Goal: Navigation & Orientation: Find specific page/section

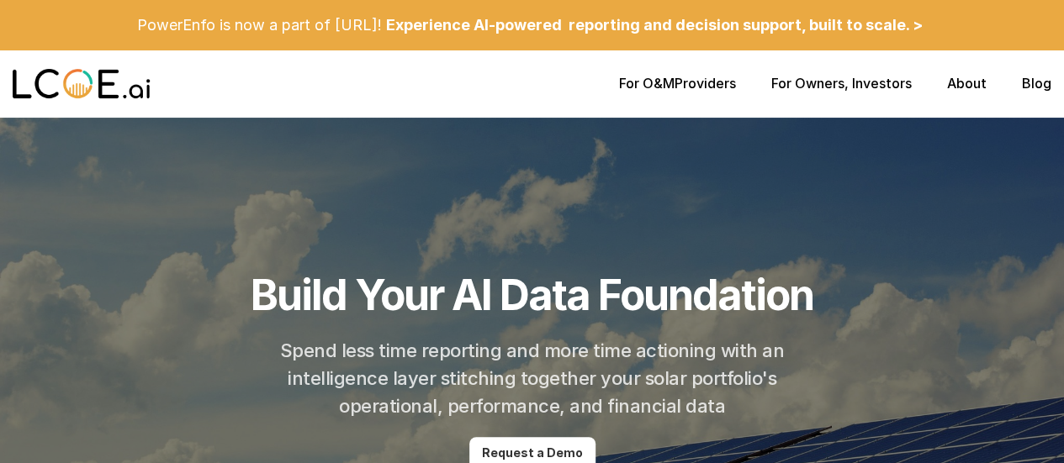
drag, startPoint x: 1034, startPoint y: 288, endPoint x: 959, endPoint y: 400, distance: 134.6
click at [1034, 288] on div at bounding box center [532, 370] width 1064 height 505
click at [972, 89] on link "About" at bounding box center [967, 83] width 40 height 17
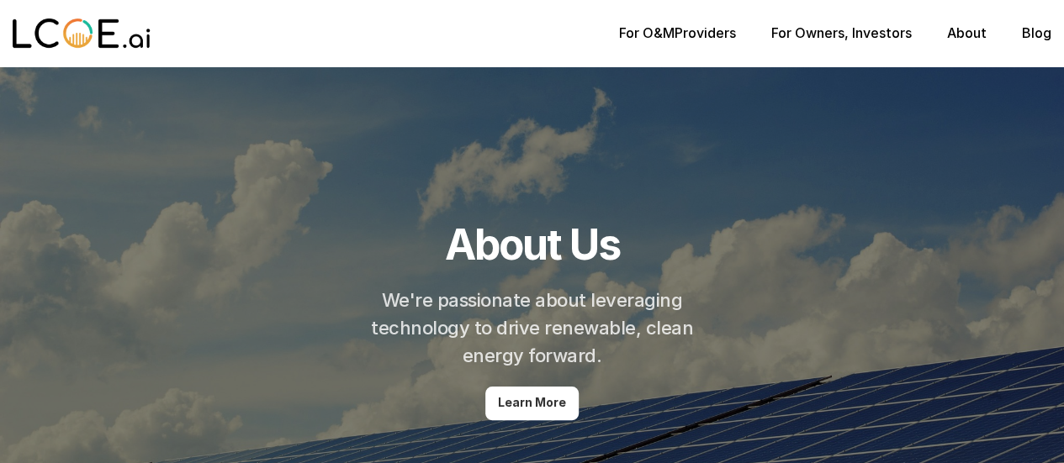
click at [1037, 28] on link "Blog" at bounding box center [1036, 32] width 29 height 17
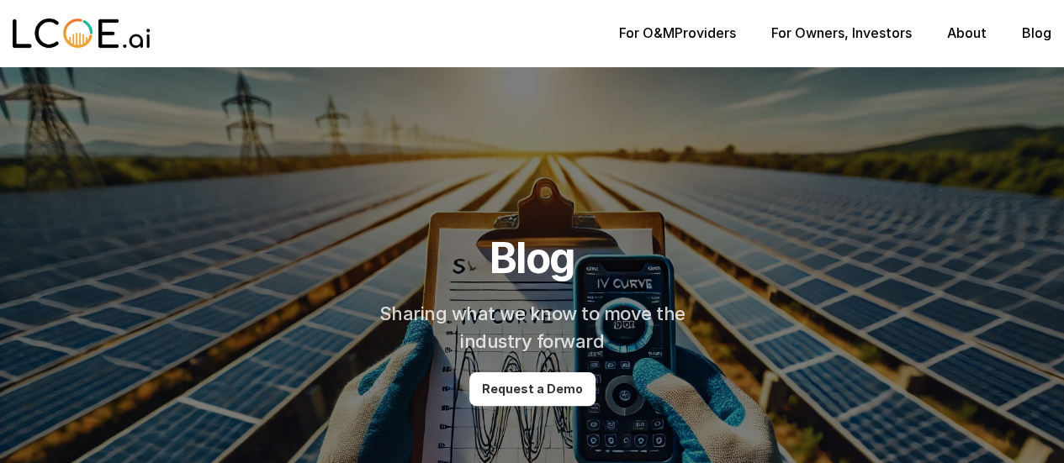
drag, startPoint x: 698, startPoint y: 36, endPoint x: 717, endPoint y: 36, distance: 18.5
click at [698, 36] on p "For O&M Providers" at bounding box center [677, 33] width 117 height 16
click at [831, 26] on link "For Owners" at bounding box center [807, 32] width 73 height 17
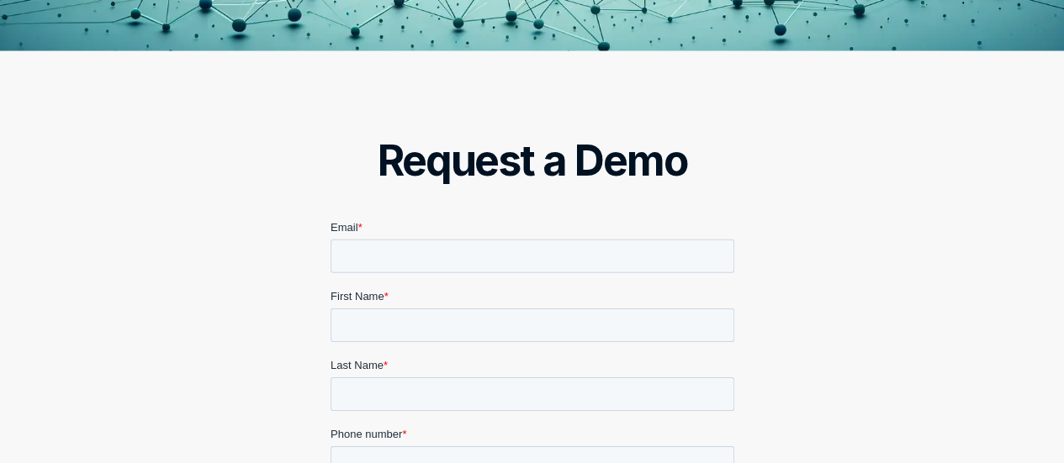
scroll to position [2775, 0]
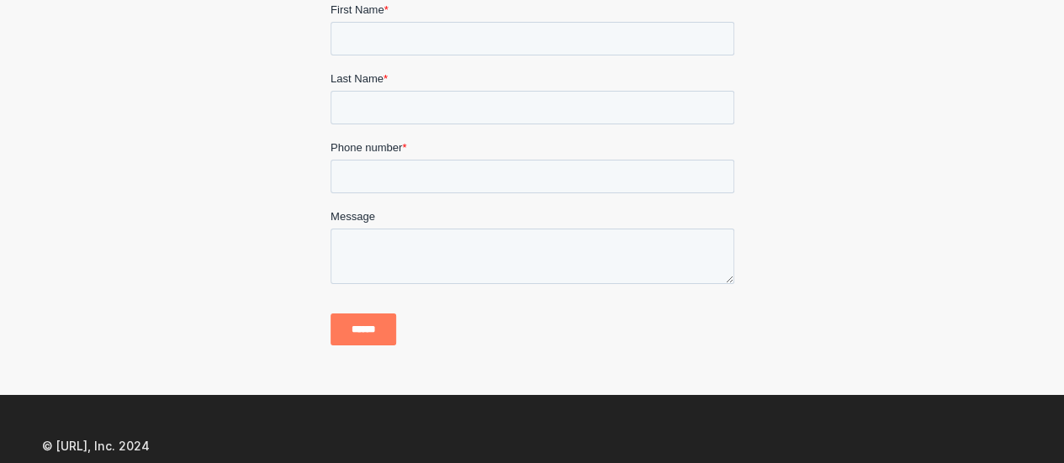
drag, startPoint x: 1034, startPoint y: 82, endPoint x: 991, endPoint y: 44, distance: 58.4
click at [1034, 82] on div "Request a Demo" at bounding box center [532, 80] width 1064 height 631
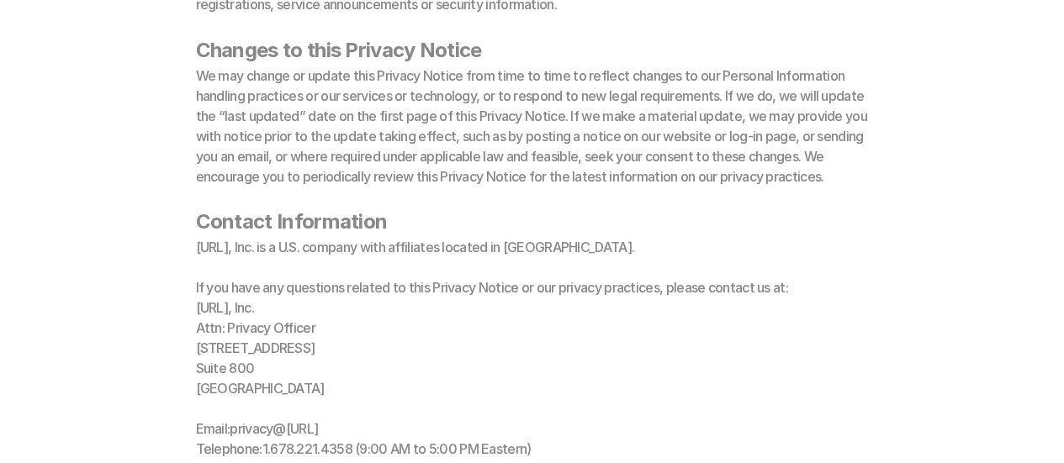
scroll to position [7990, 0]
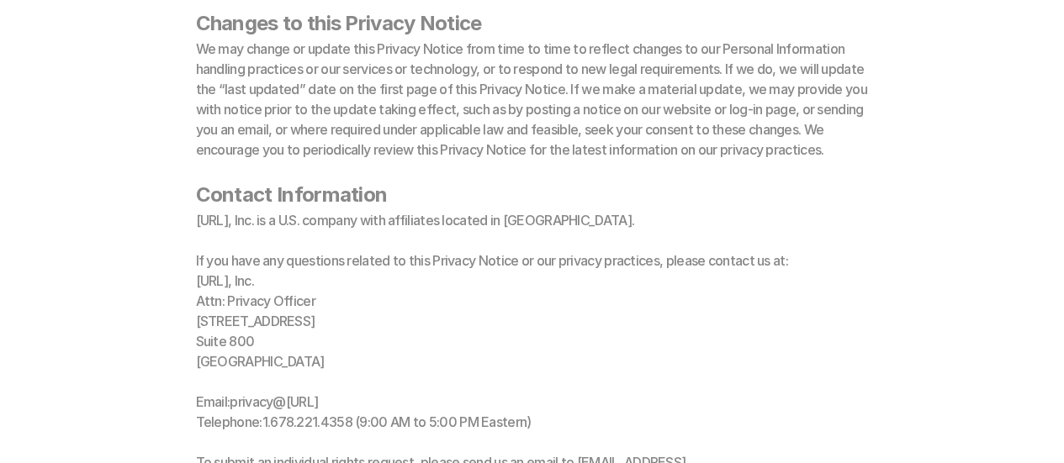
drag, startPoint x: 986, startPoint y: 246, endPoint x: 965, endPoint y: 241, distance: 20.8
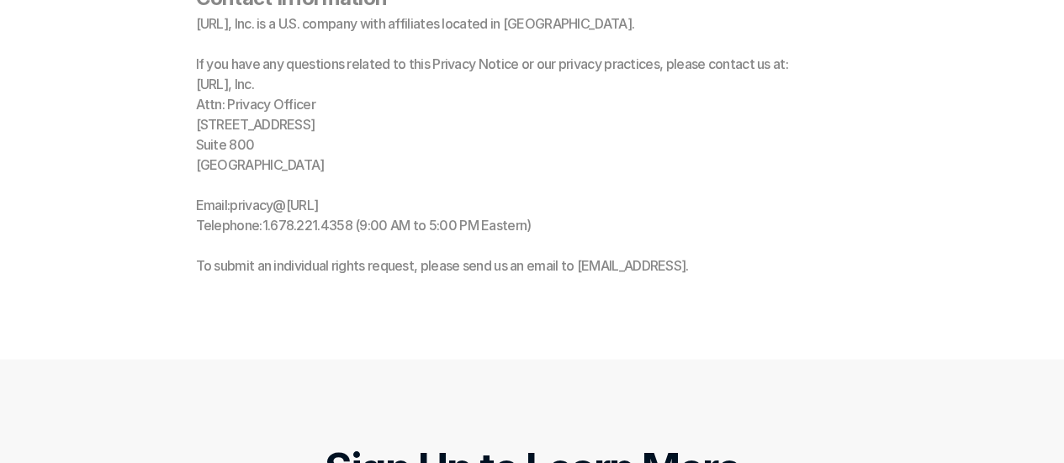
scroll to position [8018, 0]
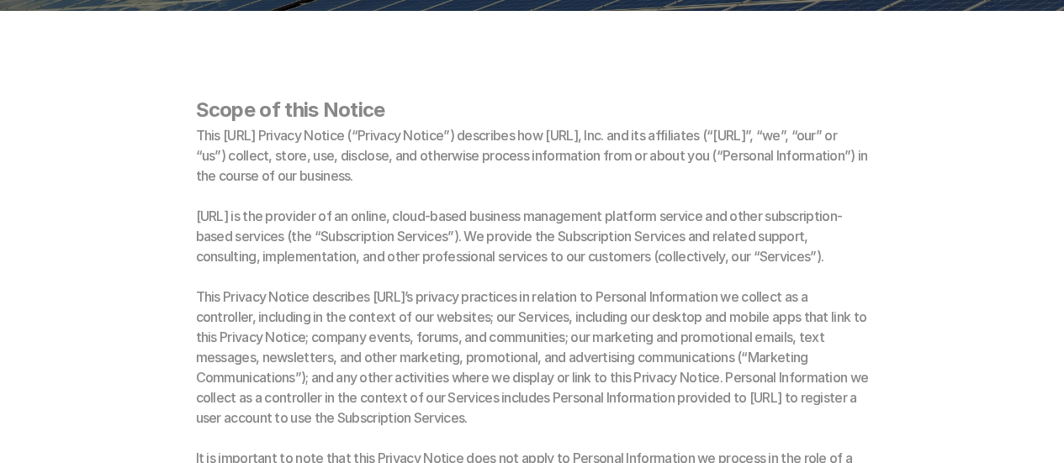
scroll to position [589, 0]
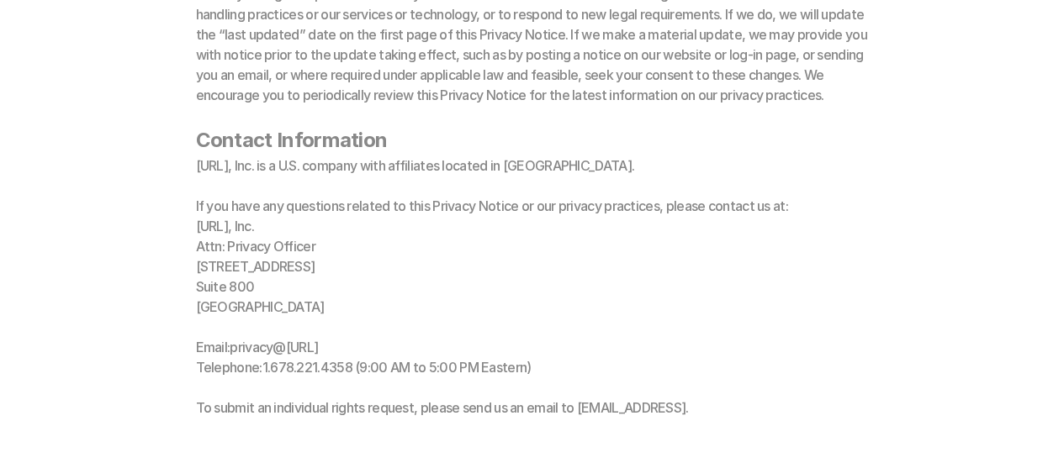
scroll to position [8018, 0]
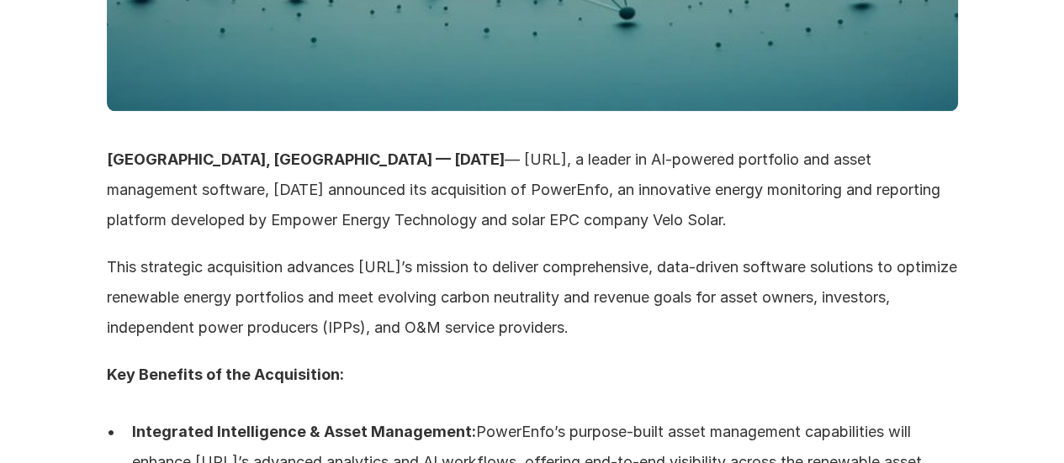
scroll to position [1093, 0]
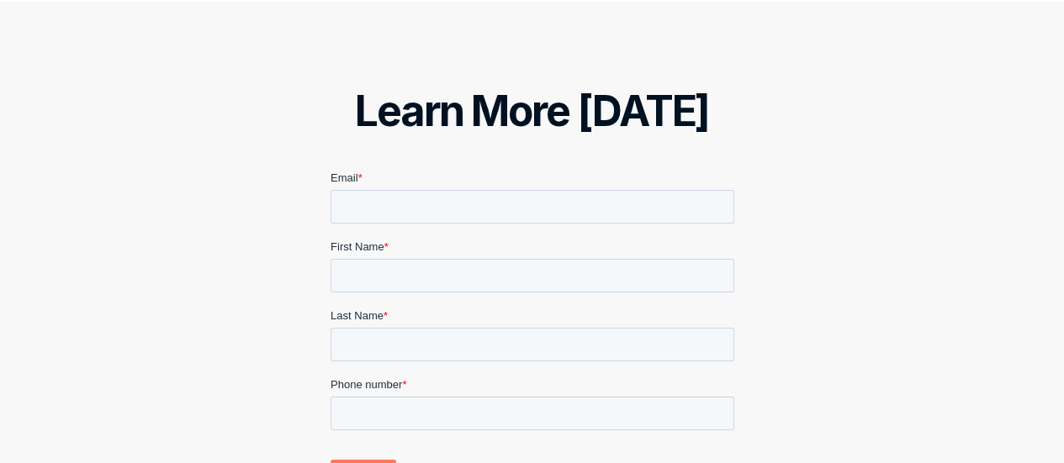
scroll to position [3093, 0]
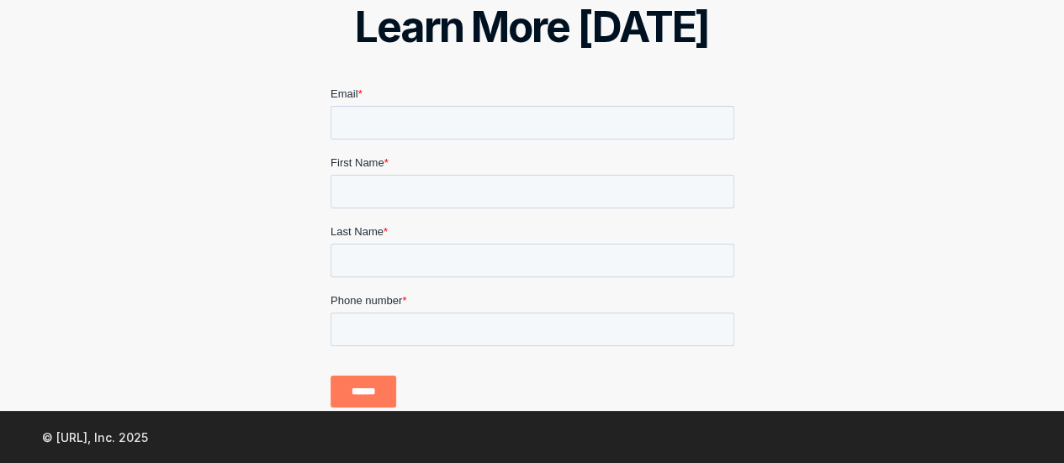
click at [972, 135] on div "Learn More [DATE]" at bounding box center [532, 165] width 1064 height 494
